Goal: Transaction & Acquisition: Purchase product/service

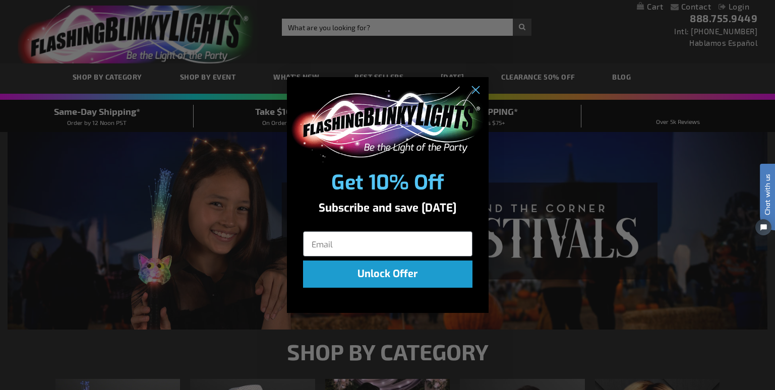
type input "[PERSON_NAME][EMAIL_ADDRESS][DOMAIN_NAME]"
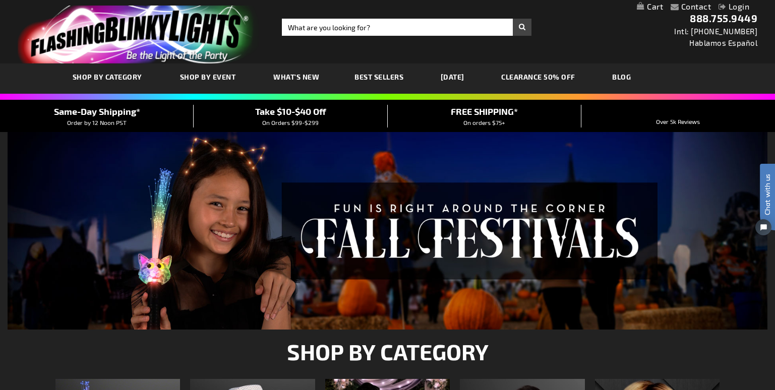
click at [653, 33] on div "Close dialog Get 10% Off Subscribe and save today Unlock Offer Submit" at bounding box center [387, 195] width 775 height 390
click at [730, 6] on link "Login" at bounding box center [733, 7] width 31 height 10
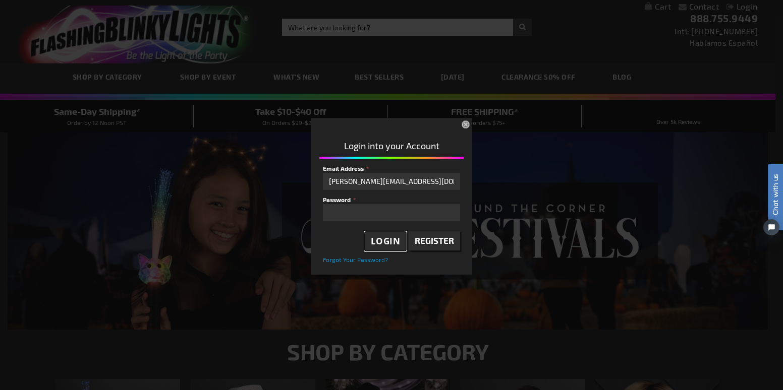
click at [387, 242] on span "Login" at bounding box center [386, 241] width 30 height 12
click at [387, 239] on div at bounding box center [395, 214] width 144 height 100
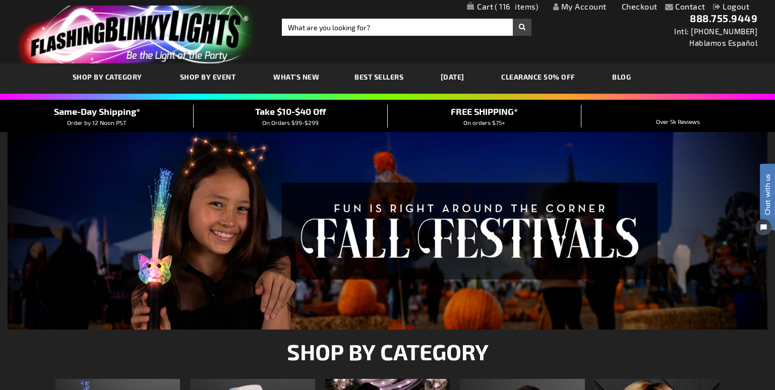
click at [511, 9] on span "116" at bounding box center [516, 6] width 43 height 9
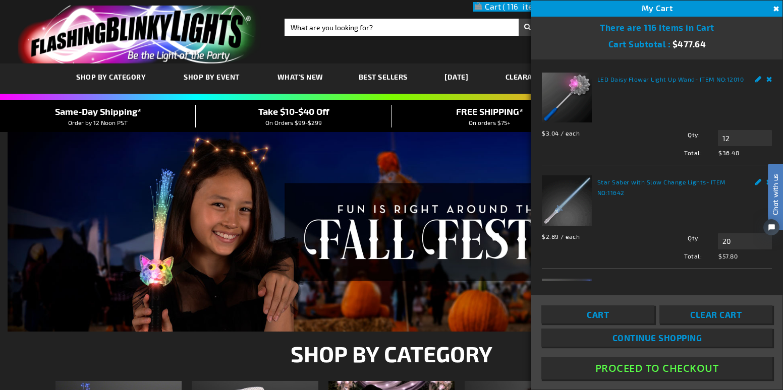
click at [646, 374] on button "Proceed To Checkout" at bounding box center [656, 368] width 231 height 23
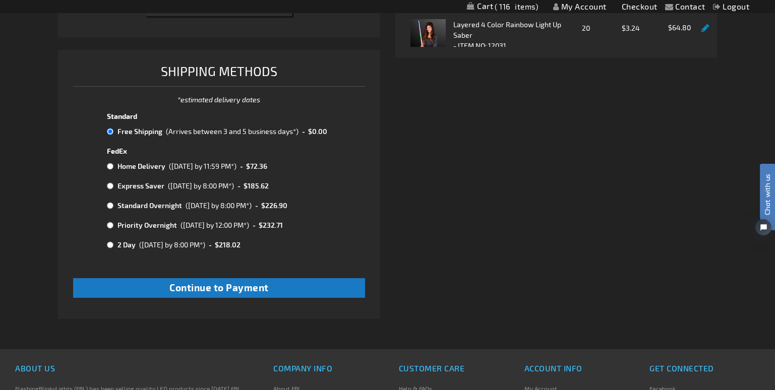
scroll to position [403, 0]
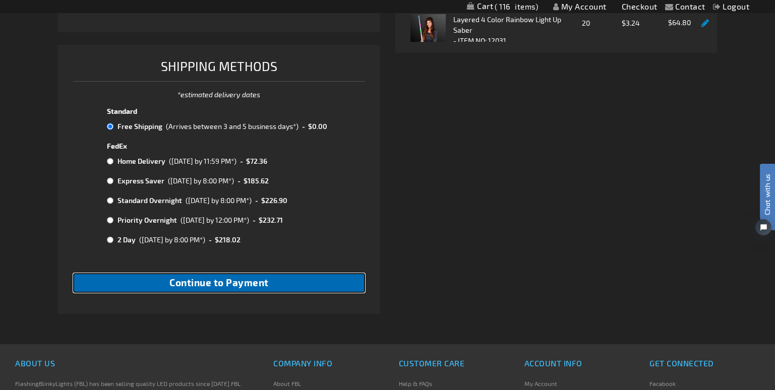
click at [248, 285] on span "Continue to Payment" at bounding box center [218, 283] width 99 height 12
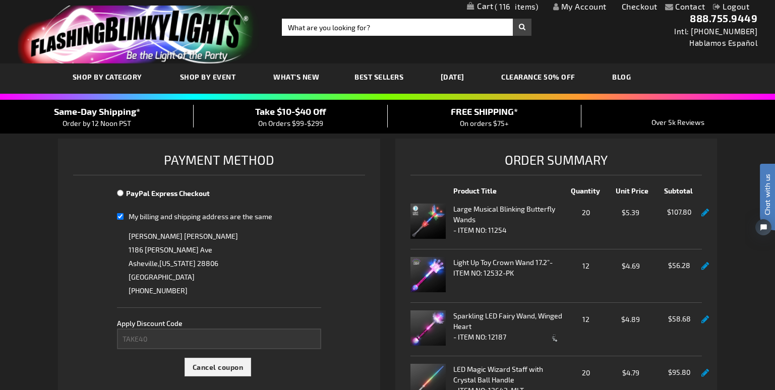
select select "b7eee855992ae5374395838a1873b11154e5abf6"
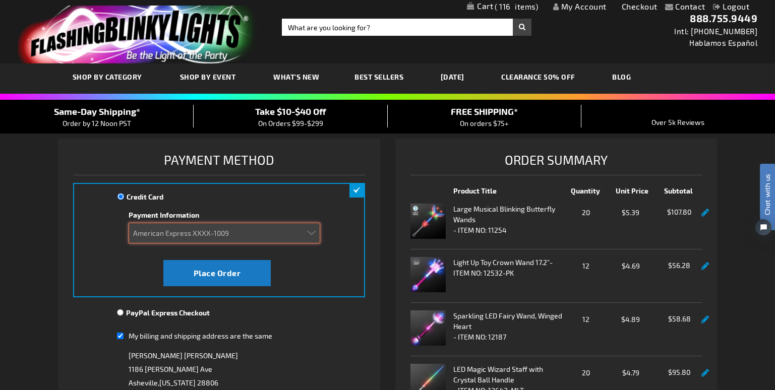
click at [312, 234] on select "Add new card American Express XXXX-1009" at bounding box center [225, 233] width 192 height 21
click at [129, 223] on select "Add new card American Express XXXX-1009" at bounding box center [225, 233] width 192 height 21
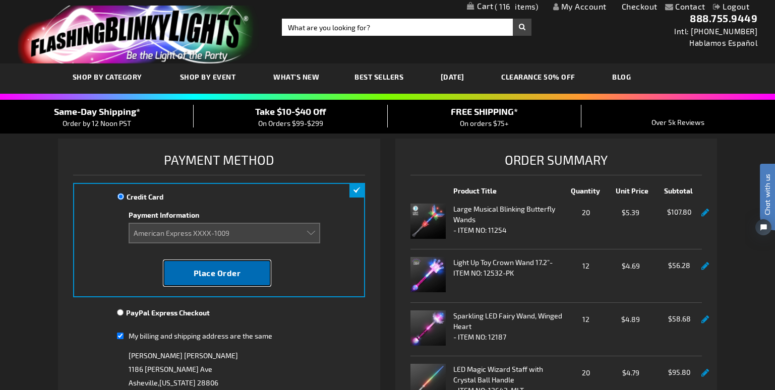
click at [222, 276] on span "Place Order" at bounding box center [217, 273] width 47 height 10
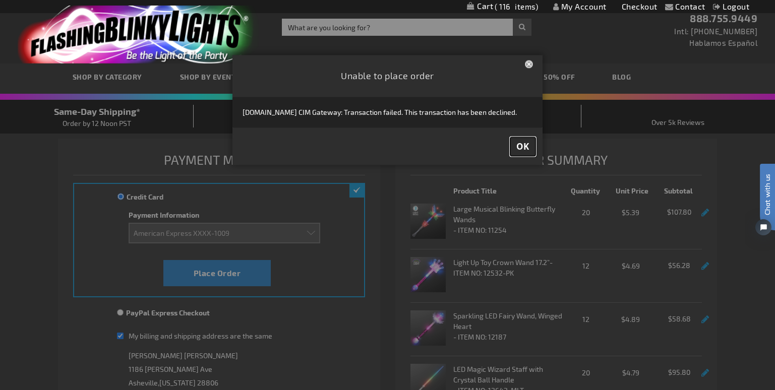
click at [527, 148] on span "OK" at bounding box center [522, 147] width 13 height 12
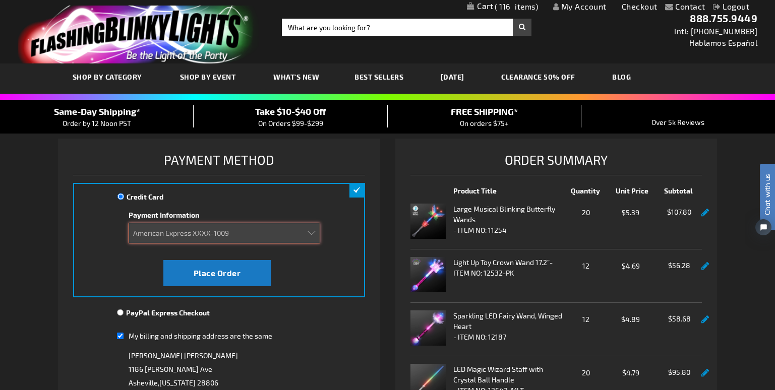
click at [315, 233] on select "Add new card American Express XXXX-1009" at bounding box center [225, 233] width 192 height 21
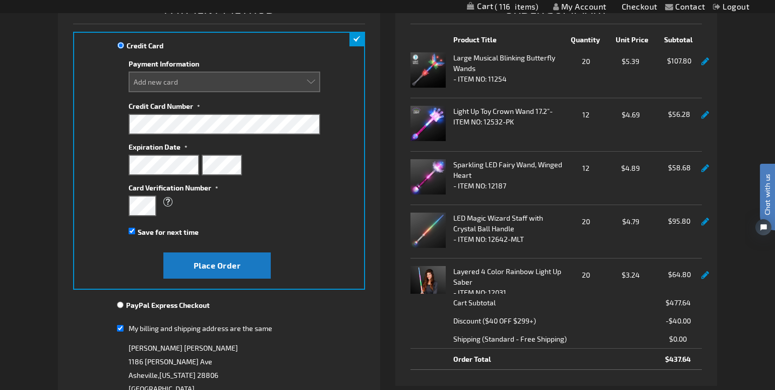
click at [575, 8] on link "My Account" at bounding box center [579, 7] width 53 height 10
select select
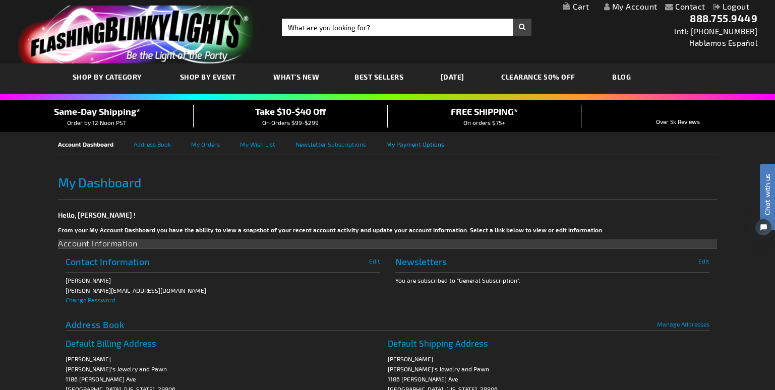
click at [404, 147] on link "My Payment Options" at bounding box center [425, 143] width 78 height 23
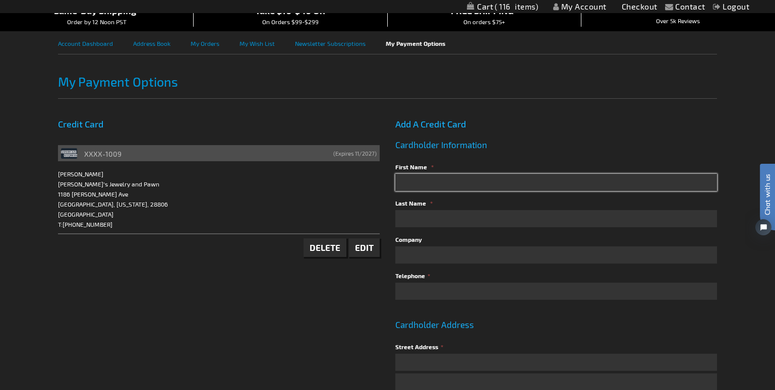
click at [422, 182] on input "First Name" at bounding box center [556, 182] width 322 height 17
type input "Alan"
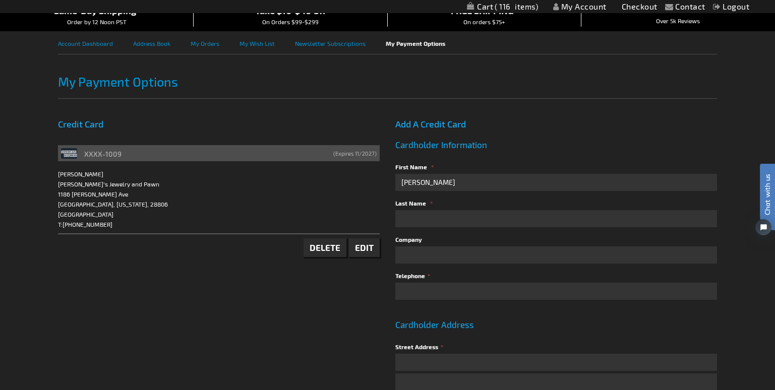
click at [369, 254] on link "Edit" at bounding box center [364, 247] width 31 height 19
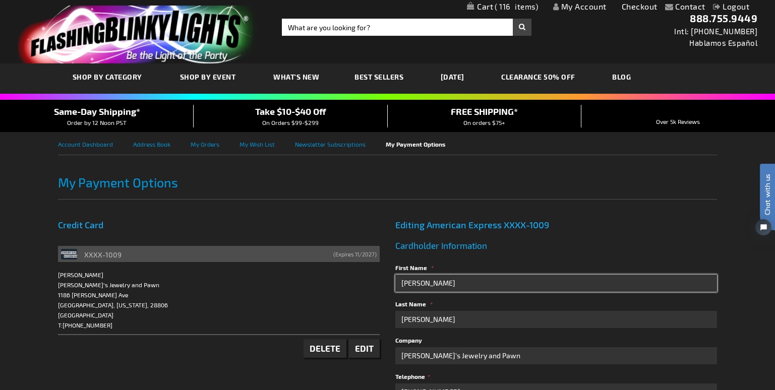
drag, startPoint x: 463, startPoint y: 283, endPoint x: 382, endPoint y: 291, distance: 81.0
paste input "R"
type input "A"
type input "[PERSON_NAME]"
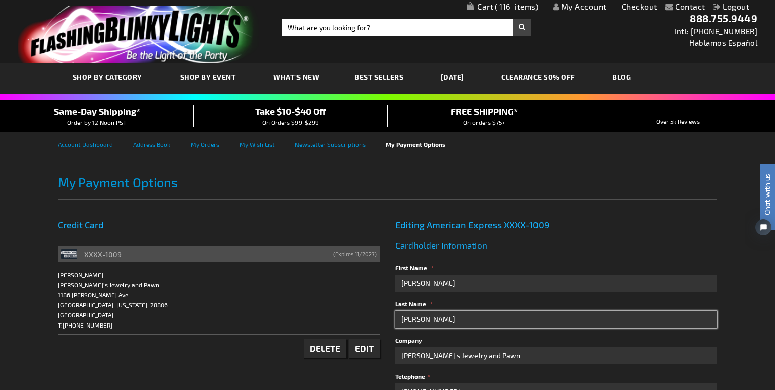
type input "[PERSON_NAME]"
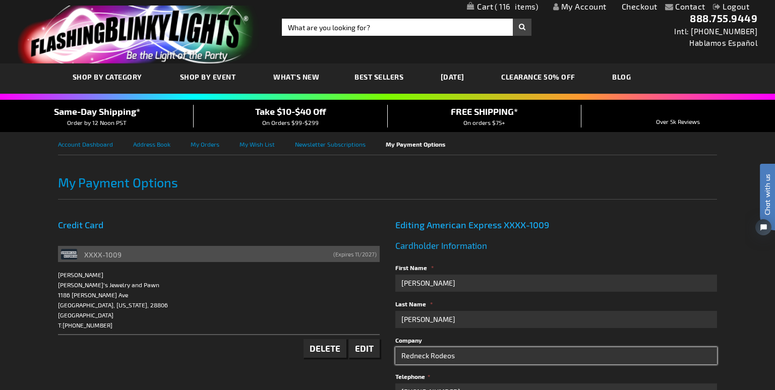
type input "Redneck Rodeos"
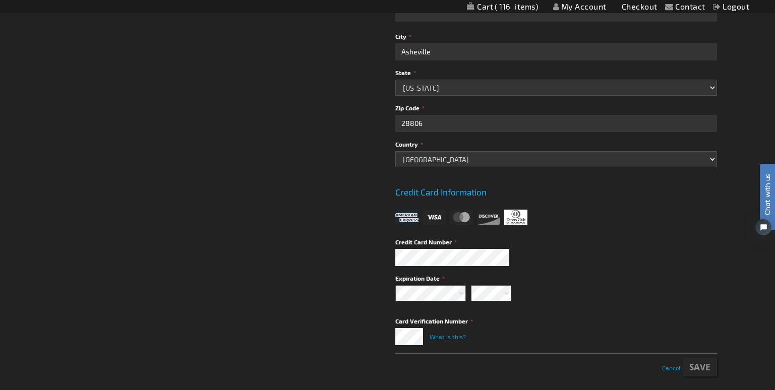
click at [699, 368] on div "Save Cancel" at bounding box center [556, 365] width 322 height 24
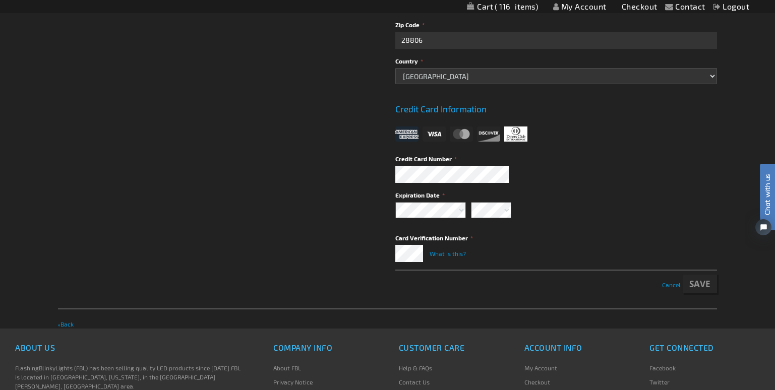
scroll to position [571, 0]
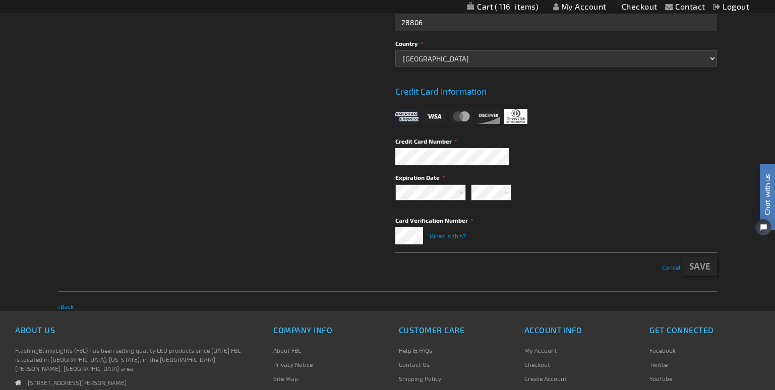
click at [704, 264] on div "Save Cancel" at bounding box center [556, 264] width 322 height 24
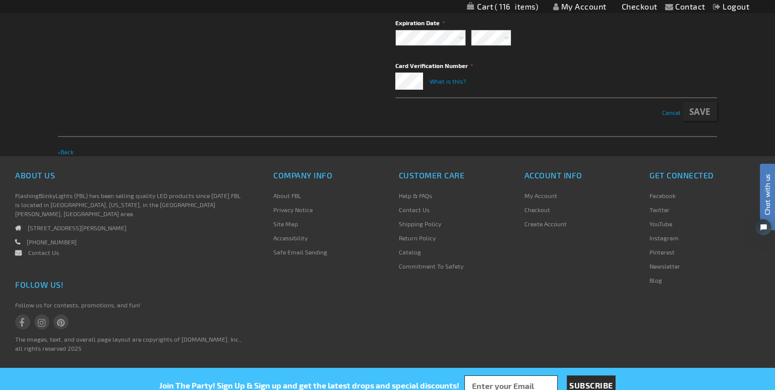
scroll to position [727, 0]
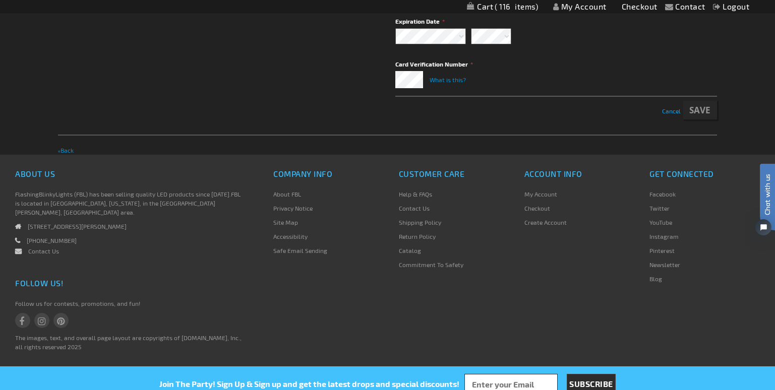
click at [670, 114] on span "Cancel" at bounding box center [671, 110] width 19 height 7
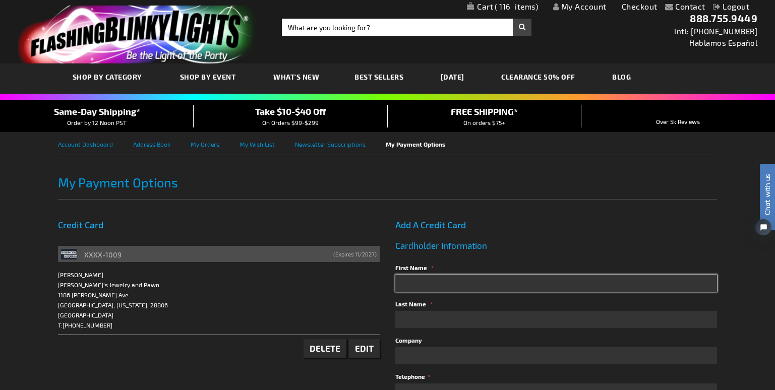
click at [435, 278] on input "First Name" at bounding box center [556, 283] width 322 height 17
type input "Robert"
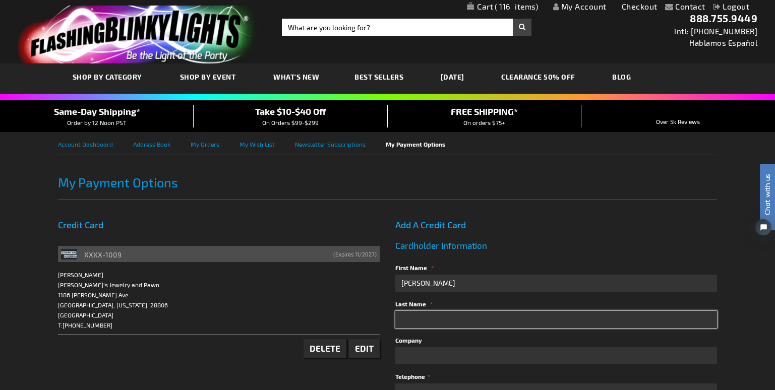
type input "Sheppard"
type input "Redneck Rodeos"
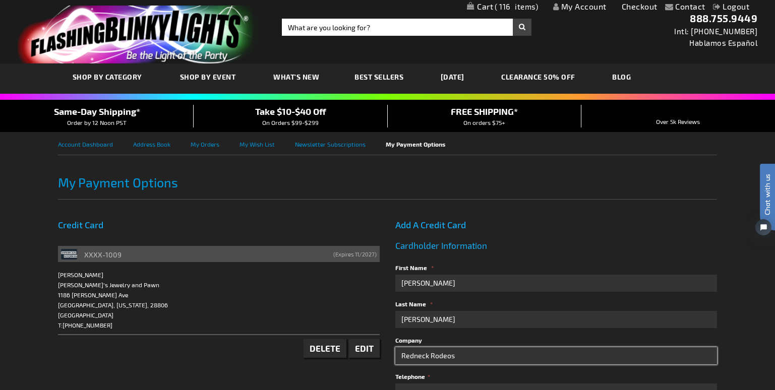
type input "[PHONE_NUMBER]"
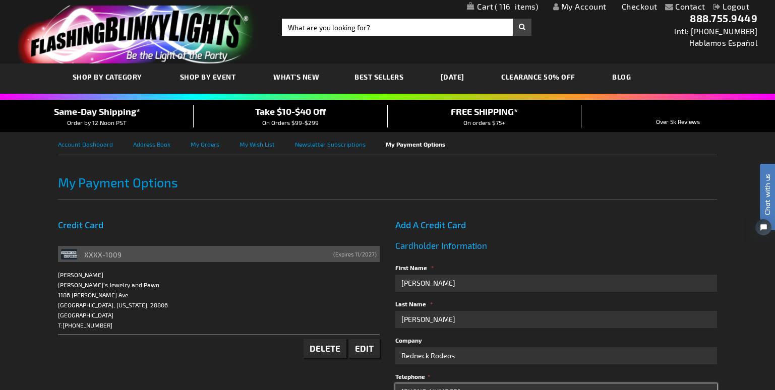
type input "1186 [PERSON_NAME] Ave"
type input "Asheville"
select select "44"
type input "28806"
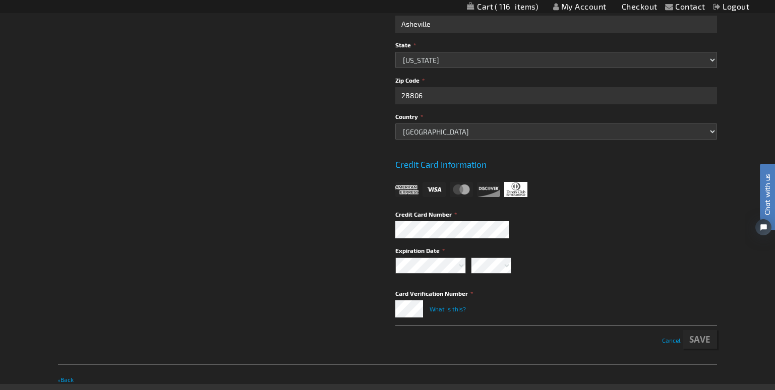
scroll to position [504, 0]
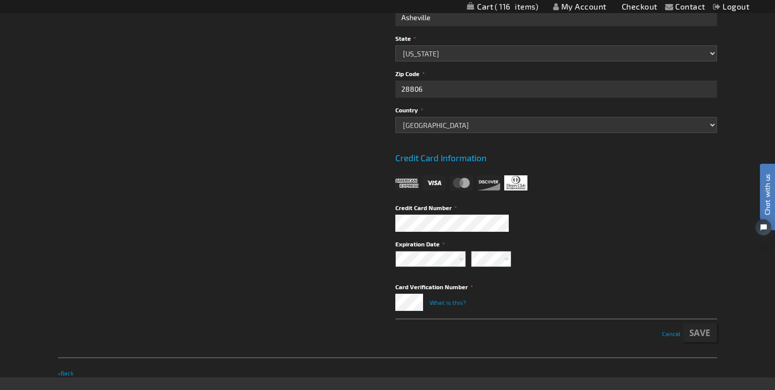
click at [703, 334] on div "Save Cancel" at bounding box center [556, 331] width 322 height 24
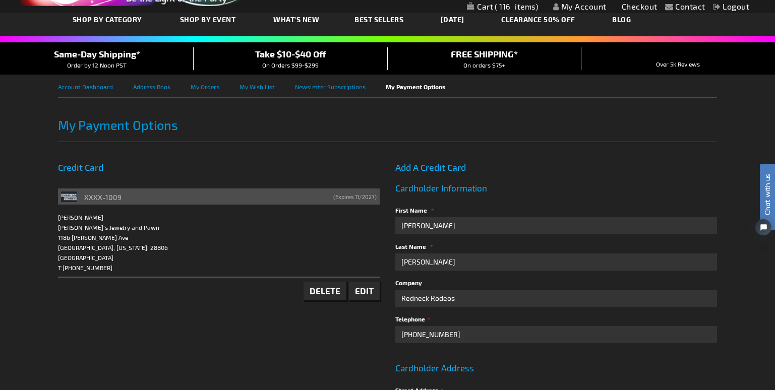
scroll to position [0, 0]
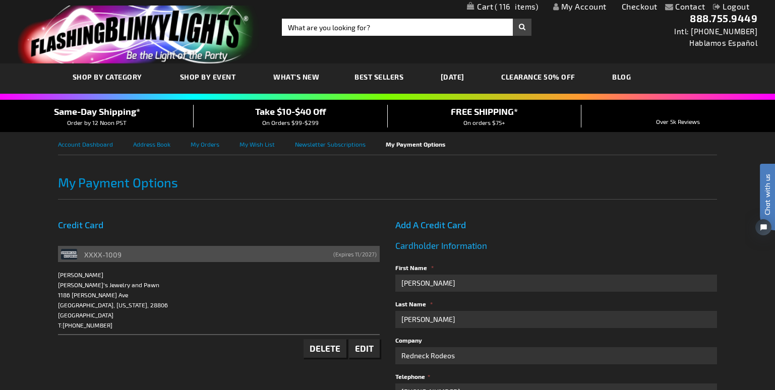
click at [325, 356] on link "Delete" at bounding box center [325, 348] width 43 height 19
click at [325, 348] on span "Delete" at bounding box center [325, 348] width 31 height 10
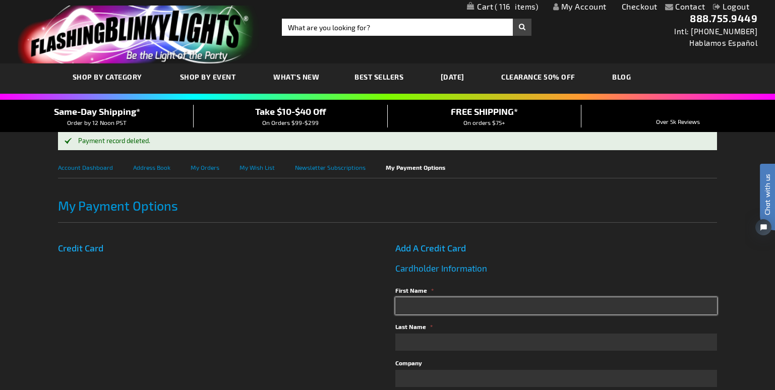
click at [447, 311] on input "First Name" at bounding box center [556, 305] width 322 height 17
type input "r"
type input "R"
type input "Robert"
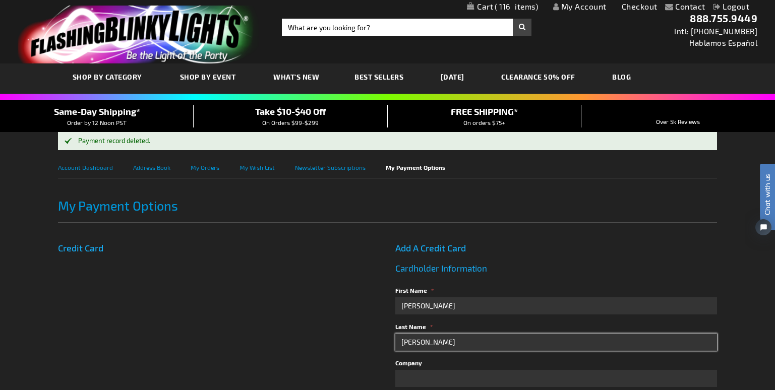
type input "Sheppard"
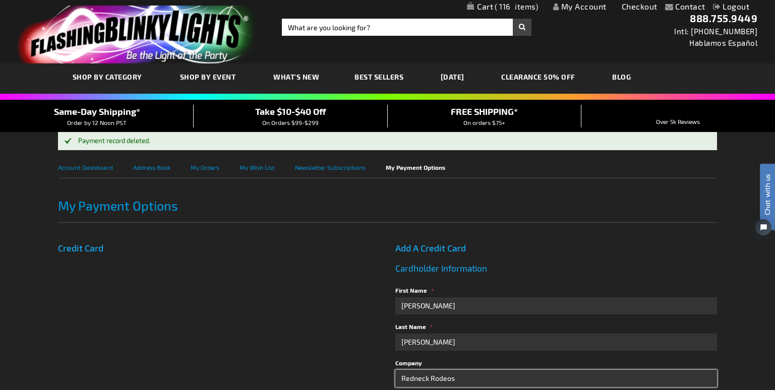
type input "Redneck Rodeos"
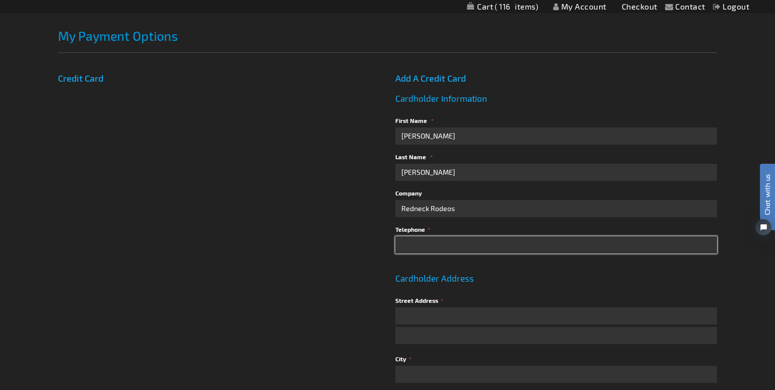
scroll to position [220, 0]
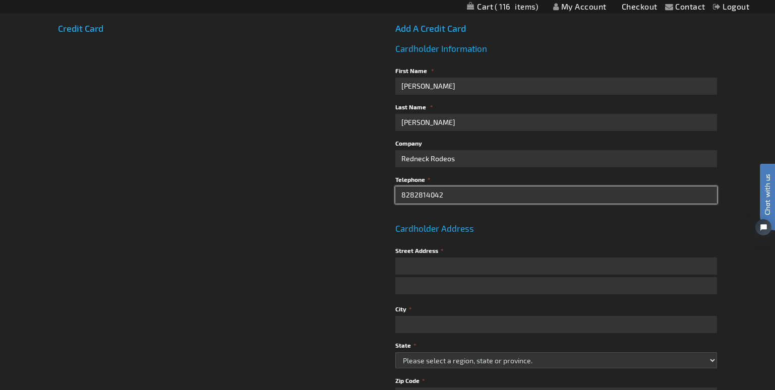
type input "8282814042"
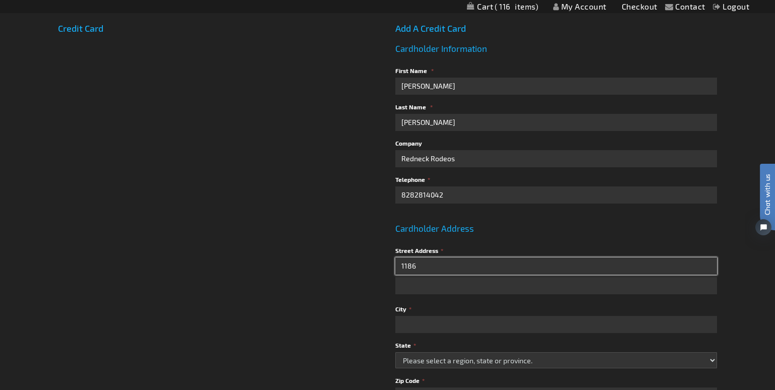
type input "1186 Patton Ave"
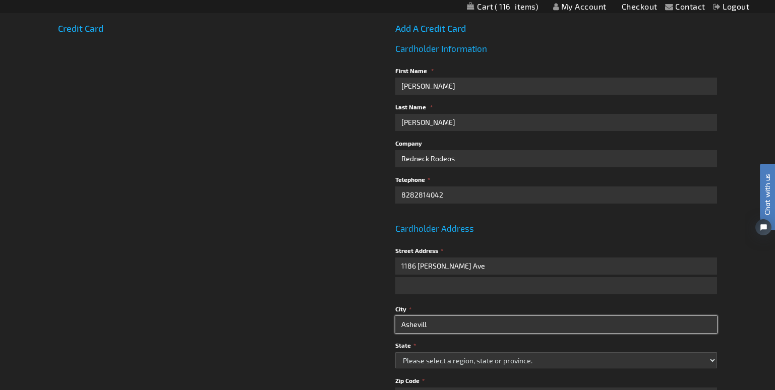
type input "Asheville"
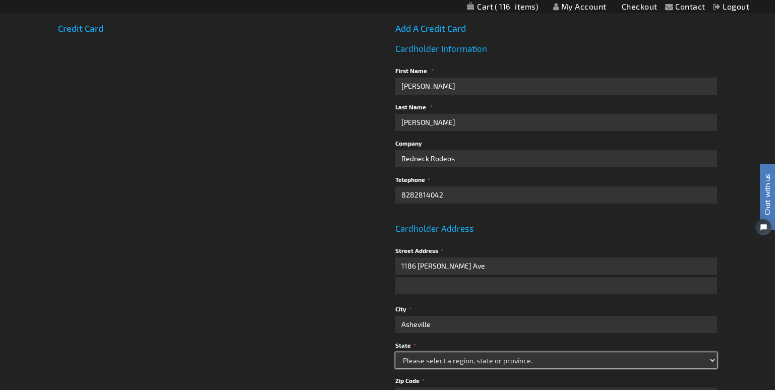
select select "44"
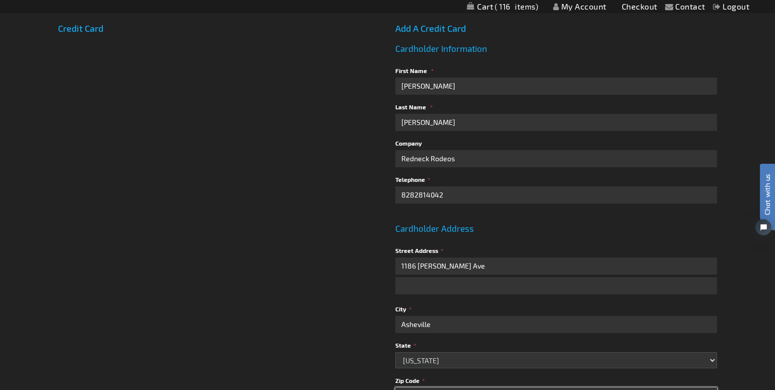
type input "28806"
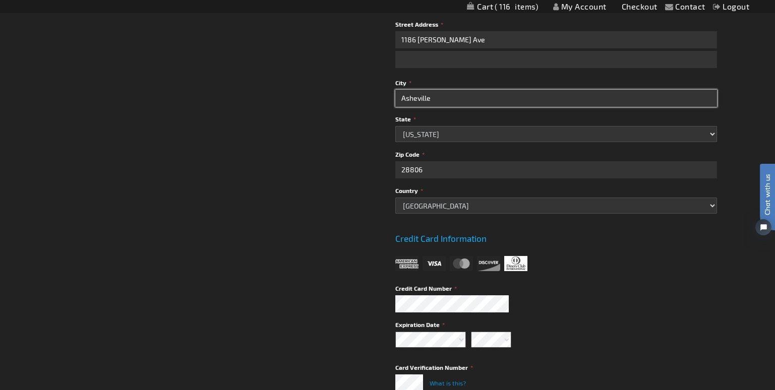
scroll to position [472, 0]
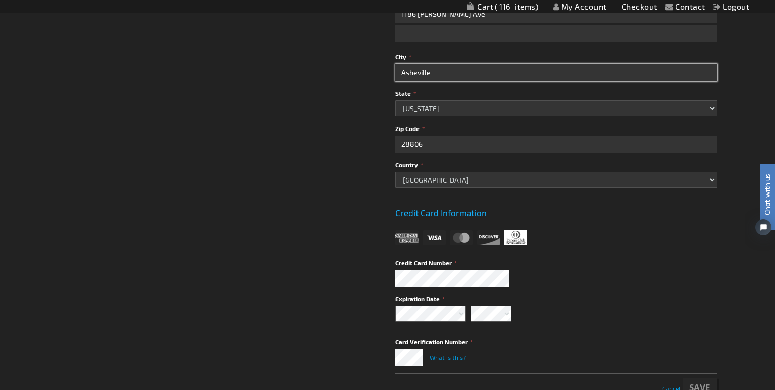
type input "Asheville"
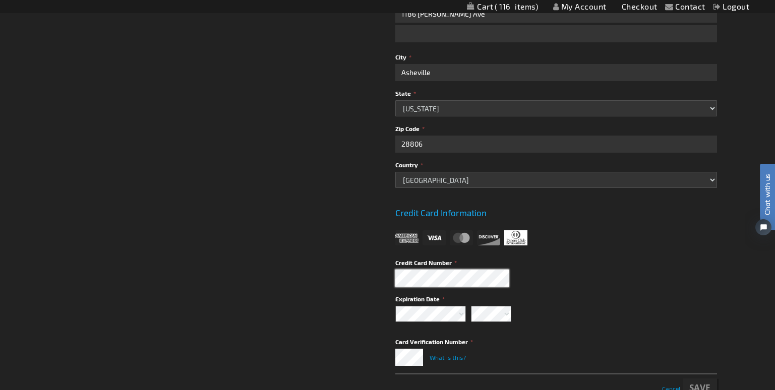
click at [356, 288] on div "Credit Card Add A Credit Card Cardholder Information First Name Robert Last Nam…" at bounding box center [387, 79] width 658 height 637
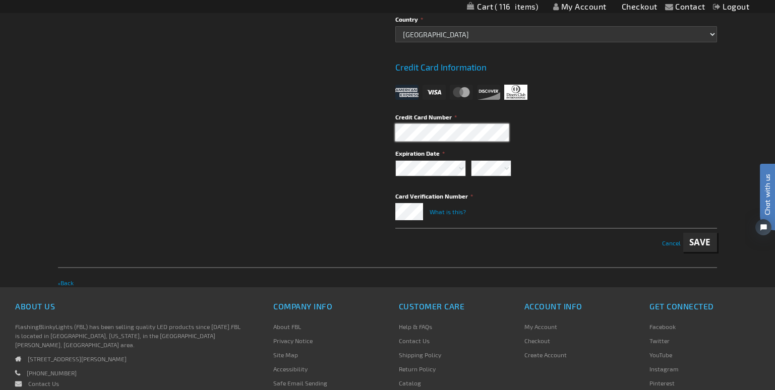
scroll to position [623, 0]
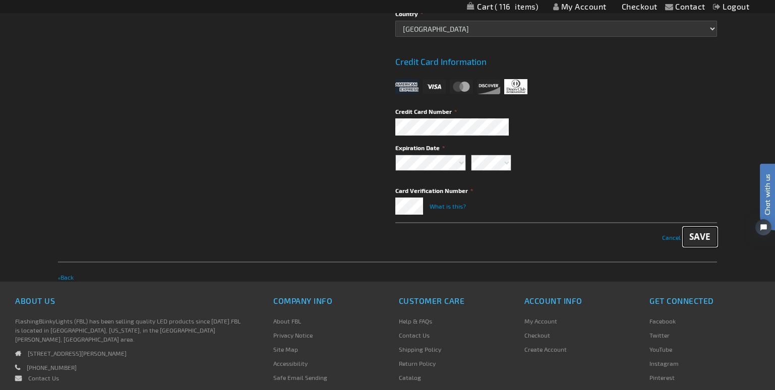
click at [700, 235] on span "Save" at bounding box center [700, 237] width 22 height 12
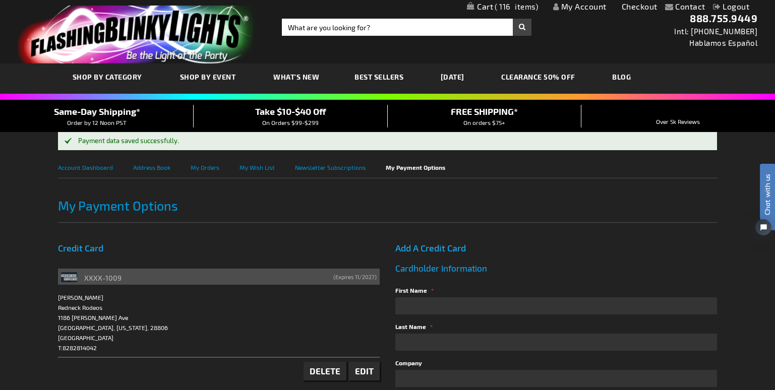
click at [514, 9] on span "116" at bounding box center [516, 6] width 43 height 9
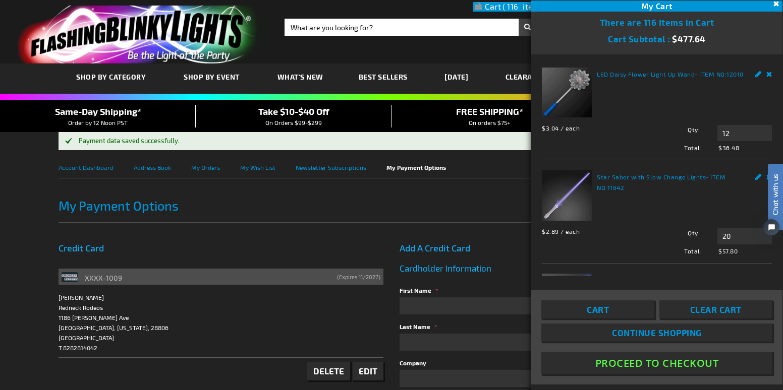
click at [584, 359] on button "Proceed To Checkout" at bounding box center [656, 363] width 231 height 23
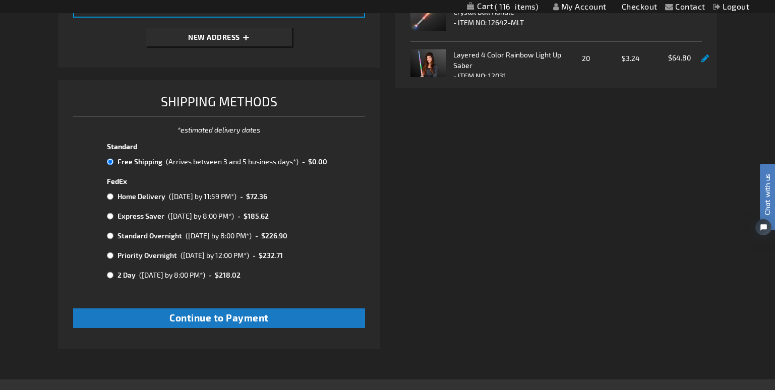
scroll to position [393, 0]
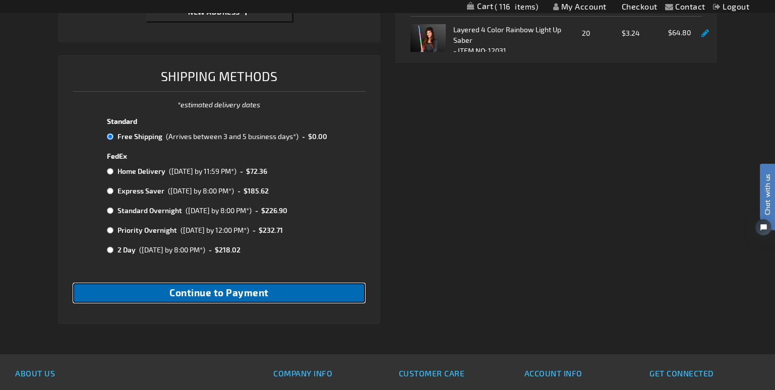
click at [214, 297] on span "Continue to Payment" at bounding box center [218, 293] width 99 height 12
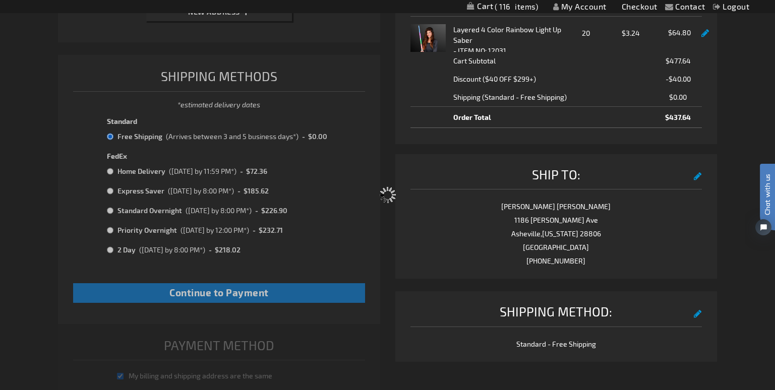
scroll to position [148, 0]
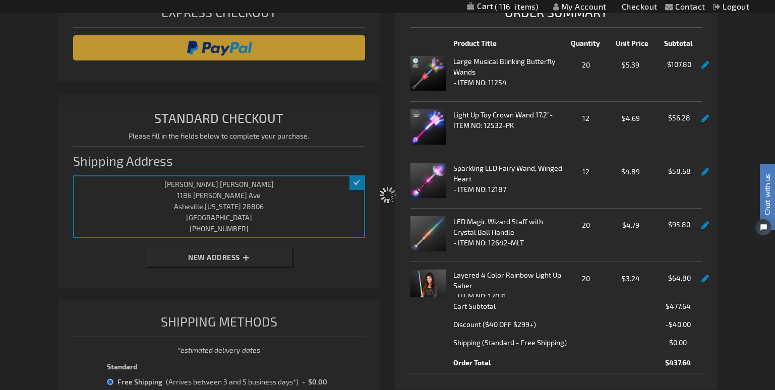
select select "276d586a0604056f96b1b0bbec2b2d8c922b4f23"
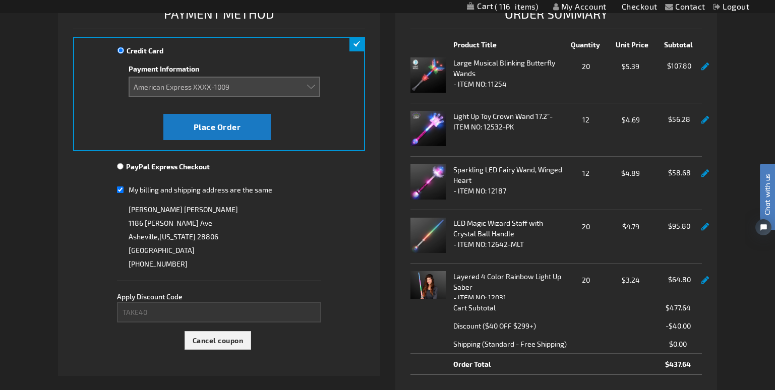
scroll to position [0, 0]
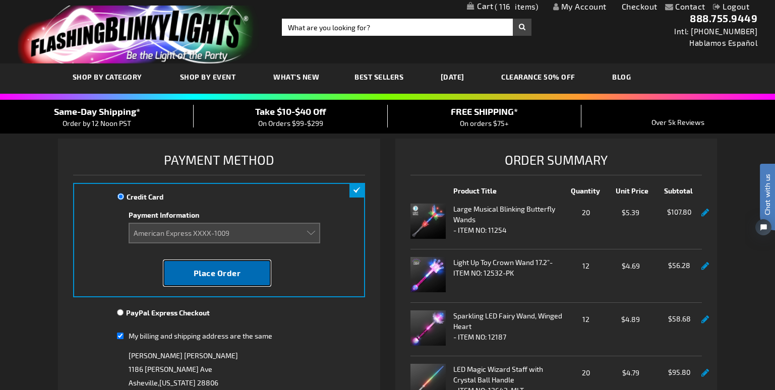
click at [212, 270] on span "Place Order" at bounding box center [217, 273] width 47 height 10
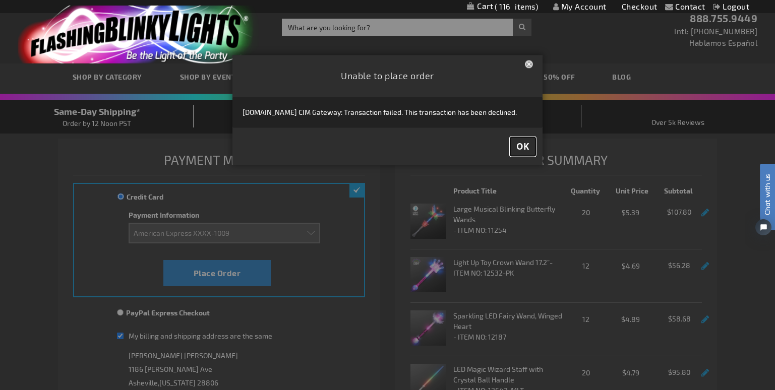
click at [519, 144] on span "OK" at bounding box center [522, 147] width 13 height 12
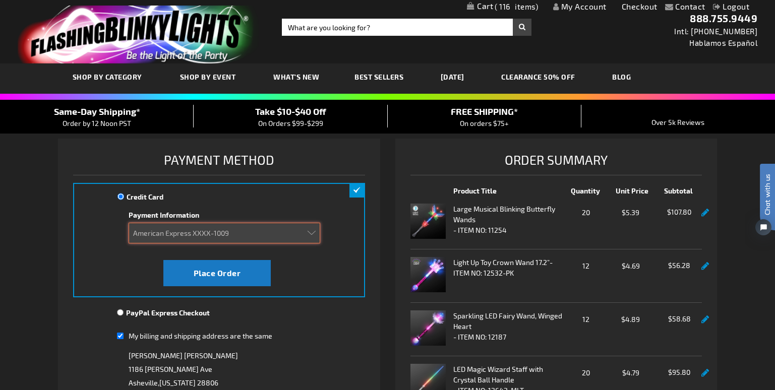
click at [311, 231] on select "Add new card American Express XXXX-1009" at bounding box center [225, 233] width 192 height 21
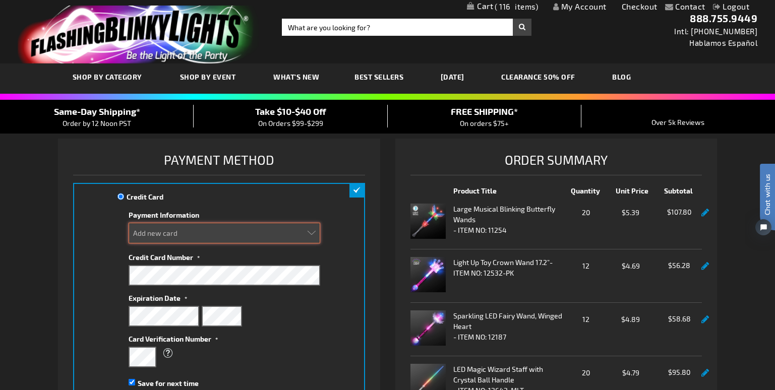
click at [211, 237] on select "Add new card American Express XXXX-1009" at bounding box center [225, 233] width 192 height 21
drag, startPoint x: 220, startPoint y: 227, endPoint x: 216, endPoint y: 231, distance: 6.4
click at [216, 231] on select "Add new card American Express XXXX-1009" at bounding box center [225, 233] width 192 height 21
click at [187, 236] on select "Add new card American Express XXXX-1009" at bounding box center [225, 233] width 192 height 21
click at [129, 223] on select "Add new card American Express XXXX-1009" at bounding box center [225, 233] width 192 height 21
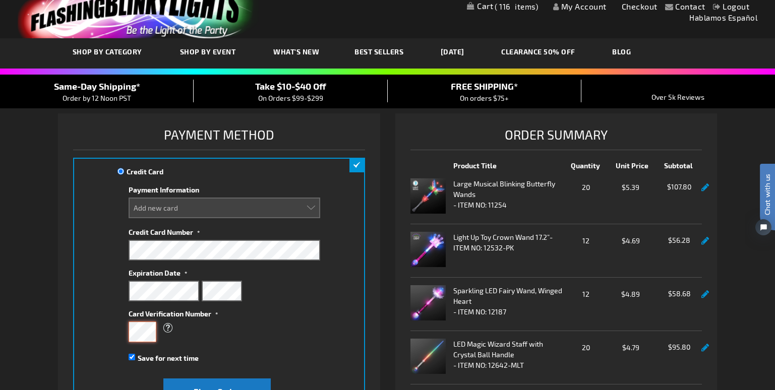
scroll to position [50, 0]
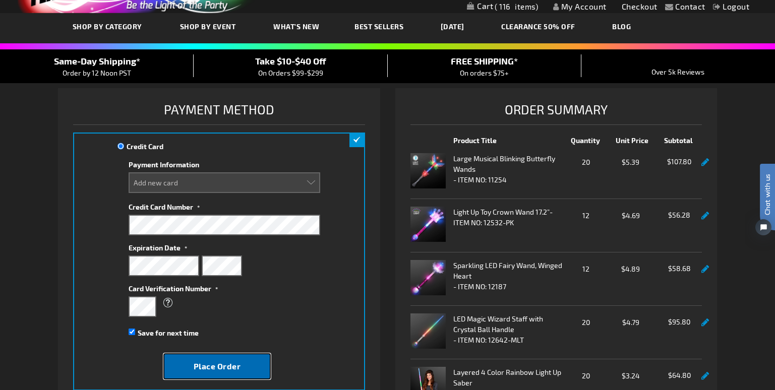
click at [228, 368] on span "Place Order" at bounding box center [217, 367] width 47 height 10
select select
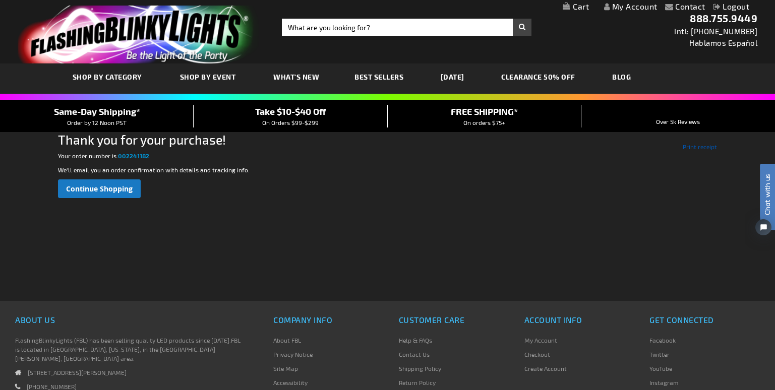
click at [696, 146] on link "Print receipt" at bounding box center [700, 146] width 34 height 9
